Goal: Task Accomplishment & Management: Complete application form

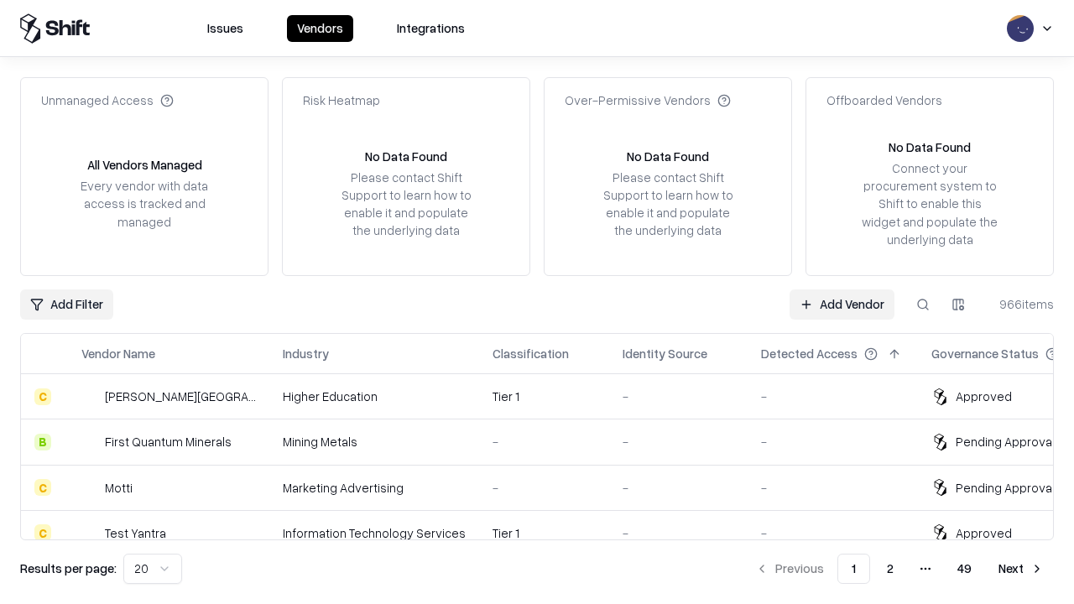
click at [842, 304] on link "Add Vendor" at bounding box center [842, 305] width 105 height 30
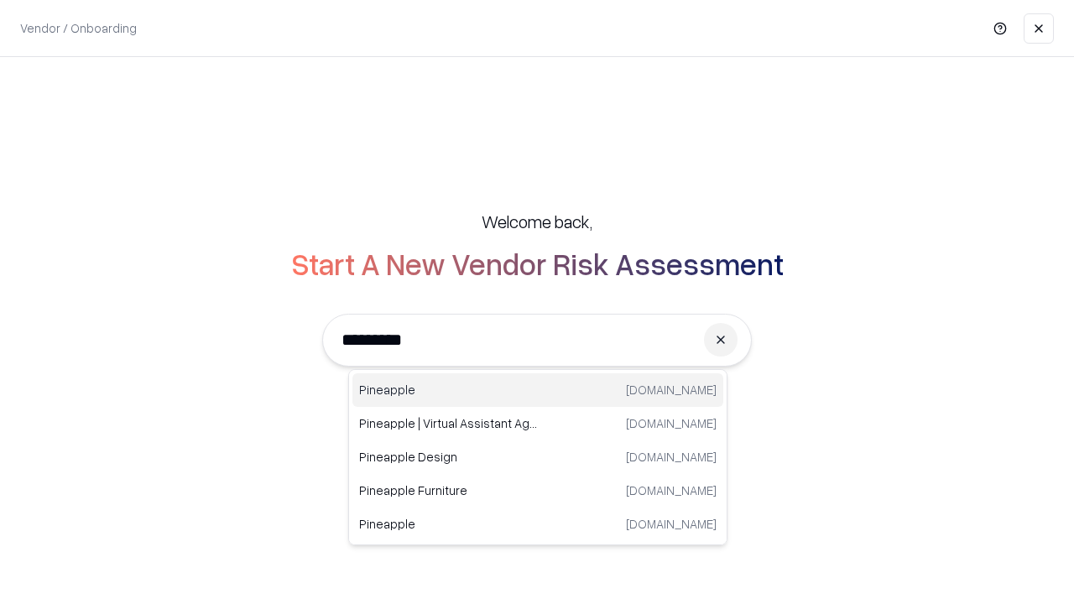
click at [538, 390] on div "Pineapple [DOMAIN_NAME]" at bounding box center [537, 390] width 371 height 34
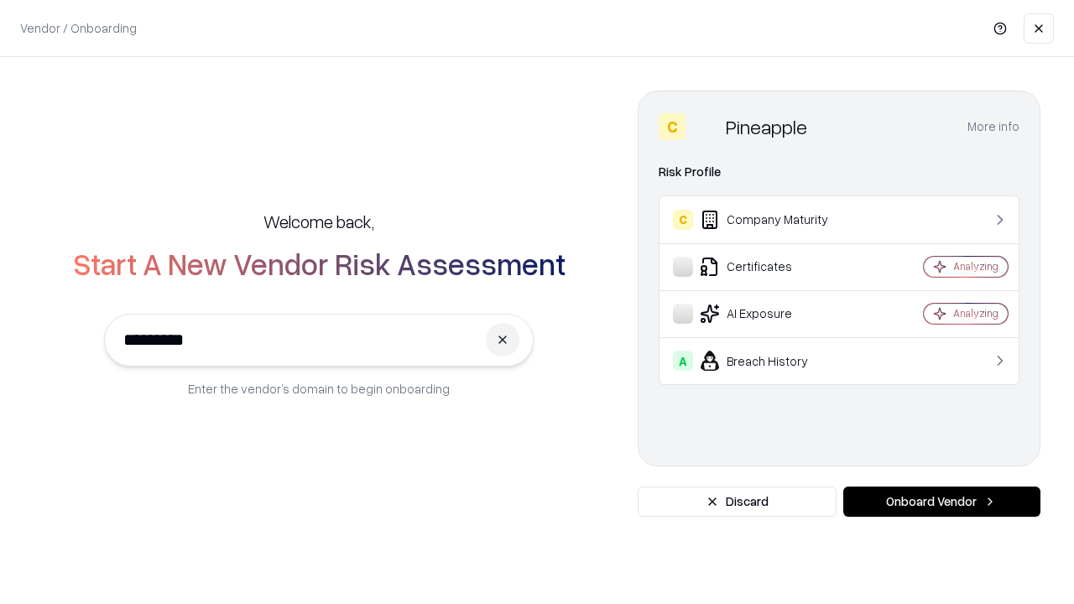
type input "*********"
click at [942, 502] on button "Onboard Vendor" at bounding box center [941, 502] width 197 height 30
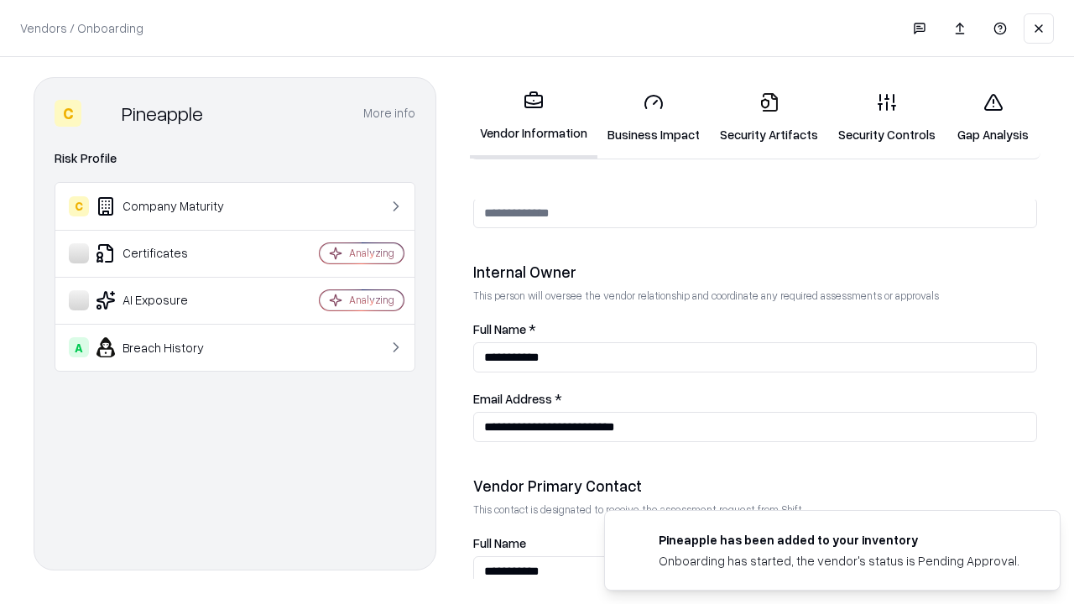
scroll to position [869, 0]
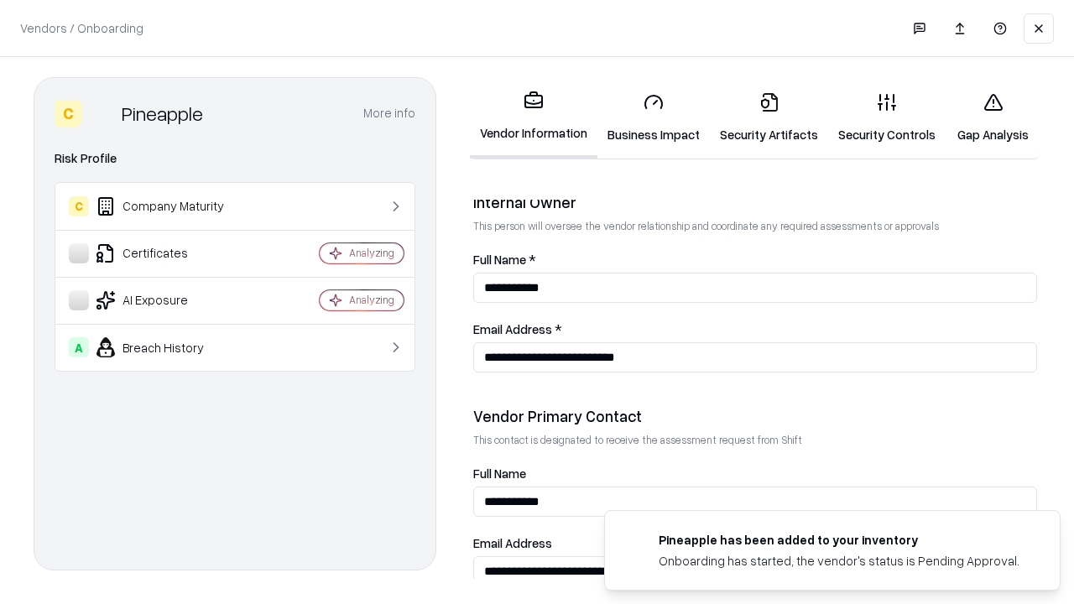
click at [654, 117] on link "Business Impact" at bounding box center [654, 118] width 112 height 78
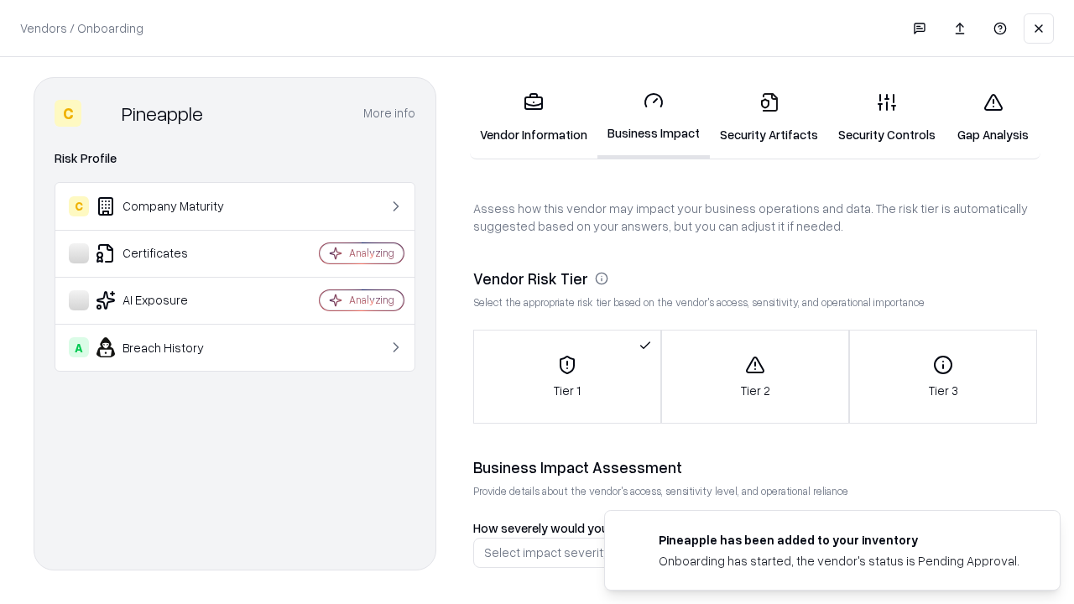
click at [769, 117] on link "Security Artifacts" at bounding box center [769, 118] width 118 height 78
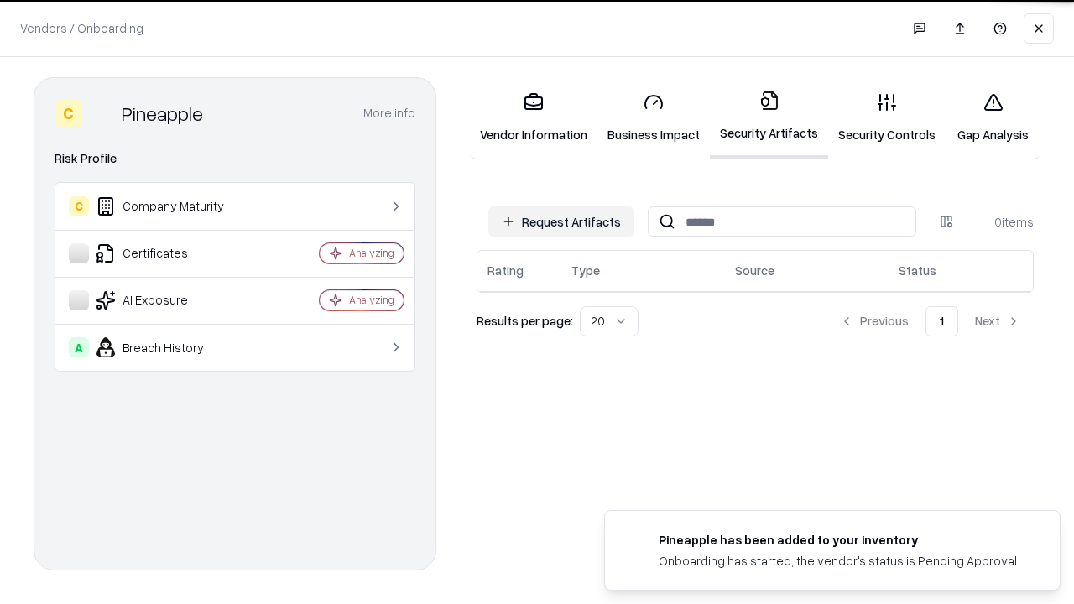
click at [561, 220] on button "Request Artifacts" at bounding box center [561, 221] width 146 height 30
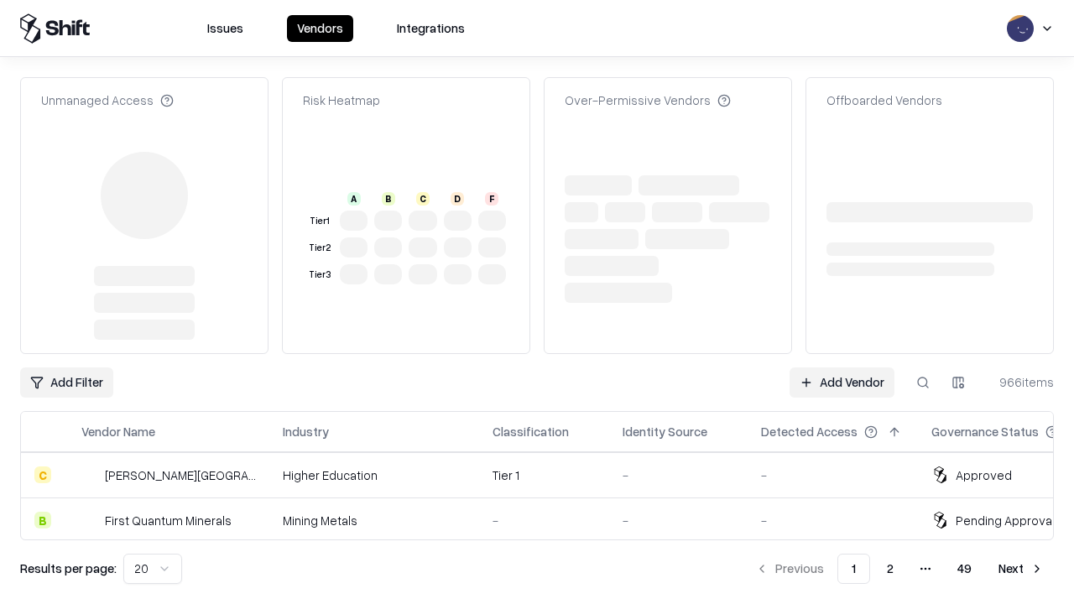
click at [842, 368] on link "Add Vendor" at bounding box center [842, 383] width 105 height 30
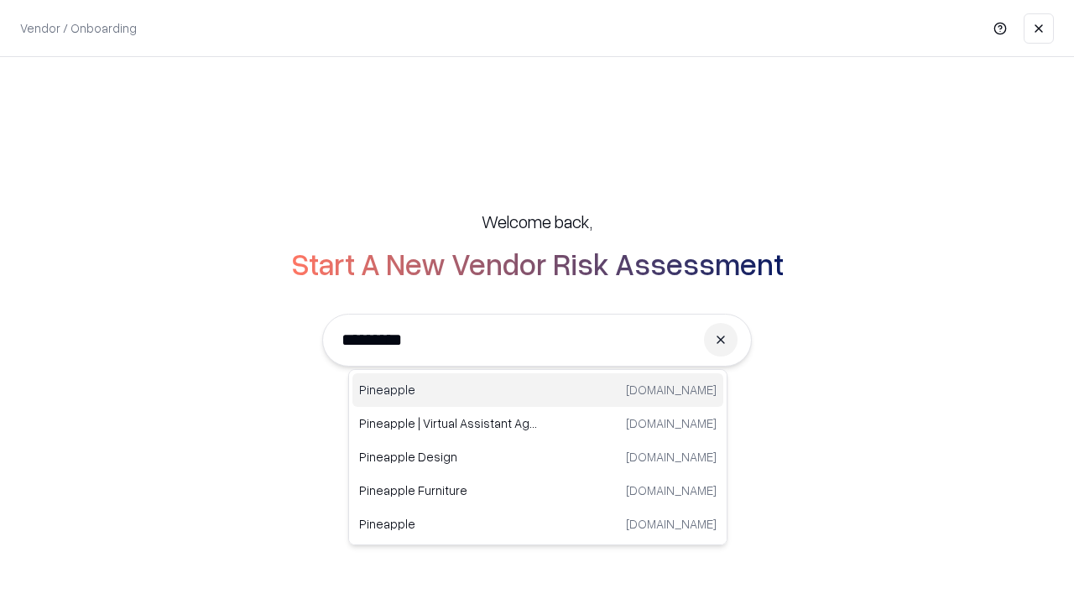
click at [538, 390] on div "Pineapple [DOMAIN_NAME]" at bounding box center [537, 390] width 371 height 34
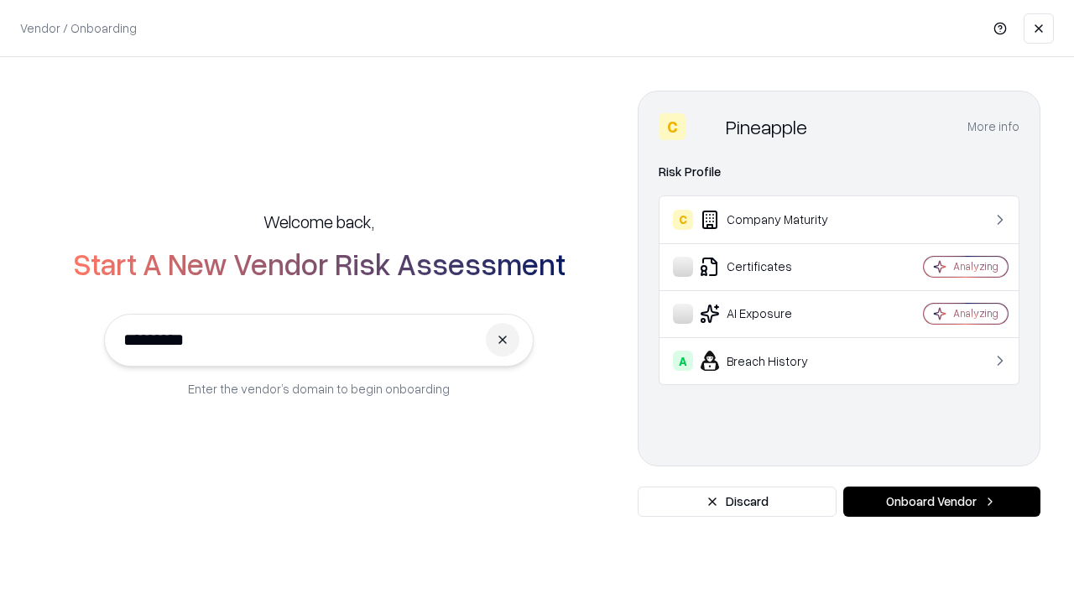
type input "*********"
click at [942, 502] on button "Onboard Vendor" at bounding box center [941, 502] width 197 height 30
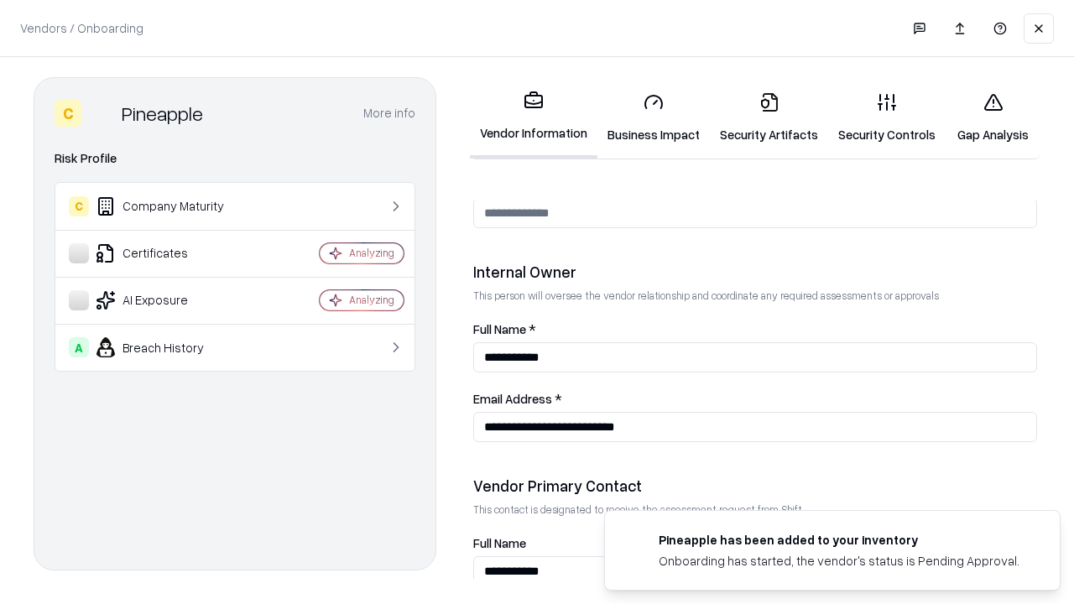
scroll to position [869, 0]
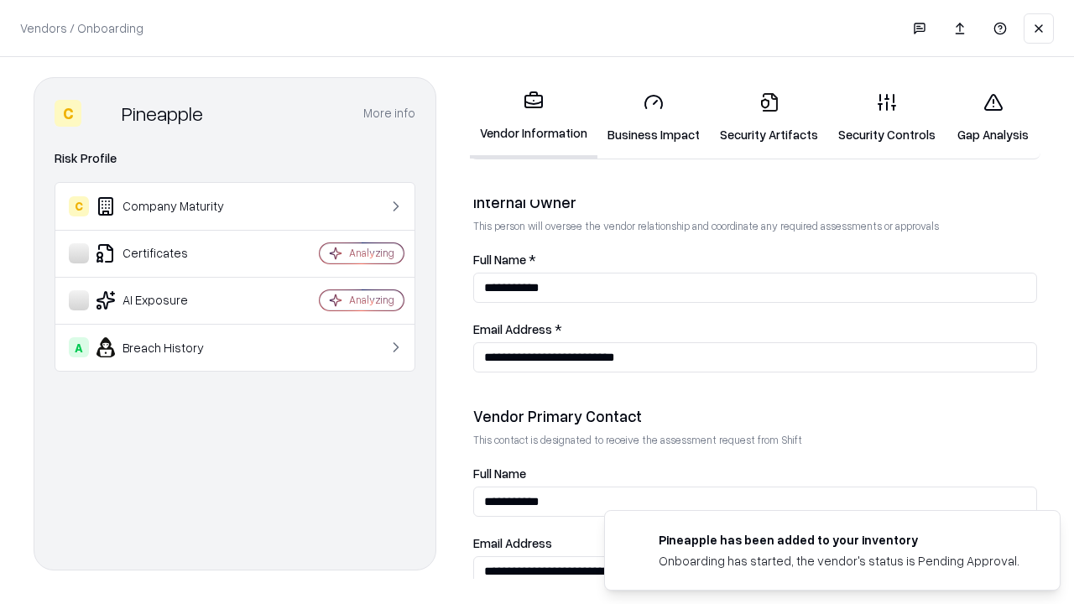
click at [993, 117] on link "Gap Analysis" at bounding box center [993, 118] width 95 height 78
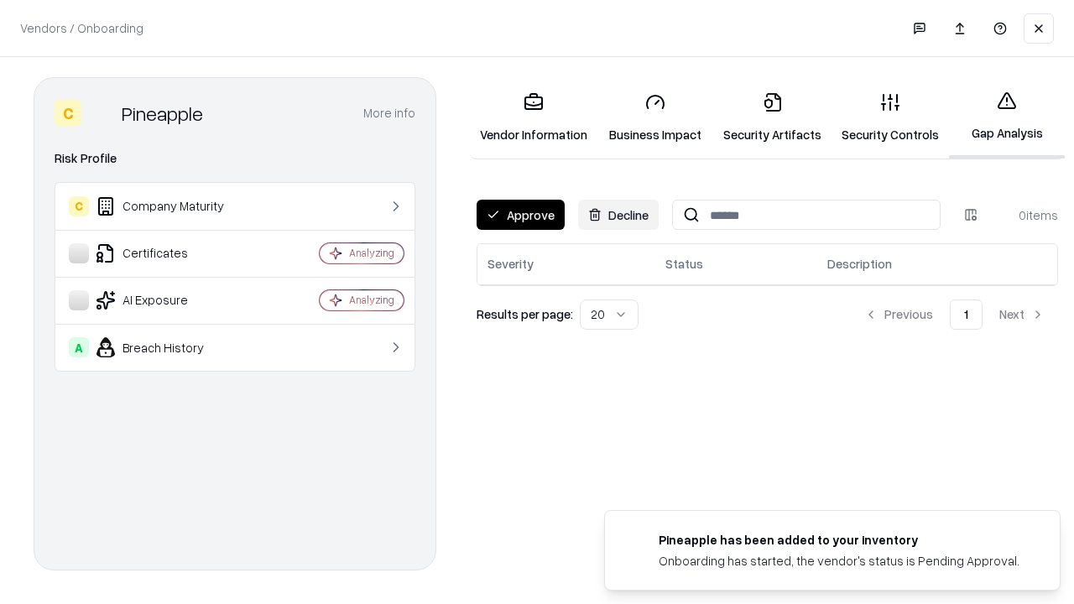
click at [520, 215] on button "Approve" at bounding box center [521, 215] width 88 height 30
